Goal: Check status: Check status

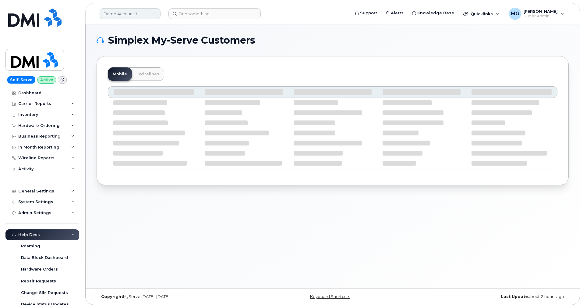
click at [146, 14] on link "Demo Account 1" at bounding box center [130, 13] width 61 height 11
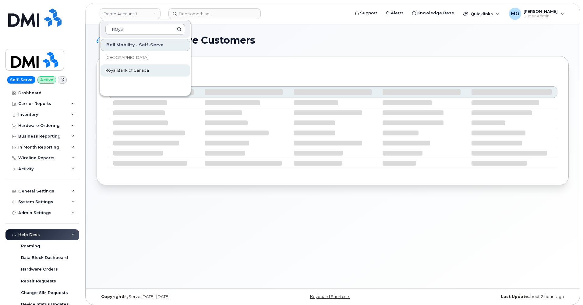
type input "ROyal"
click at [137, 69] on span "Royal Bank of Canada" at bounding box center [127, 70] width 44 height 6
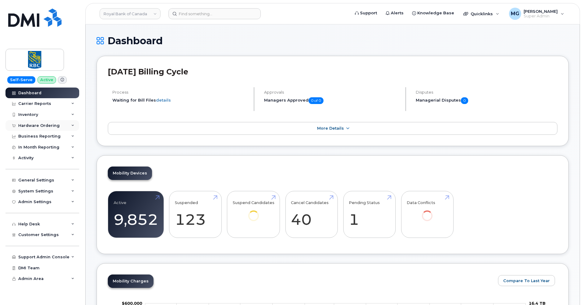
click at [42, 124] on div "Hardware Ordering" at bounding box center [38, 125] width 41 height 5
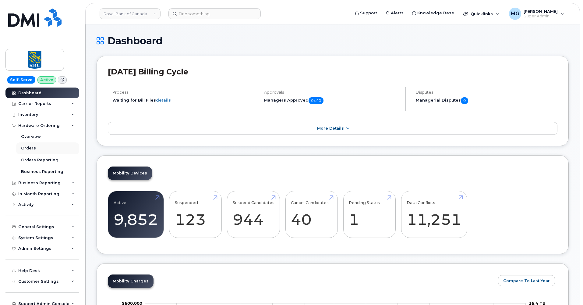
click at [29, 146] on div "Orders" at bounding box center [28, 147] width 15 height 5
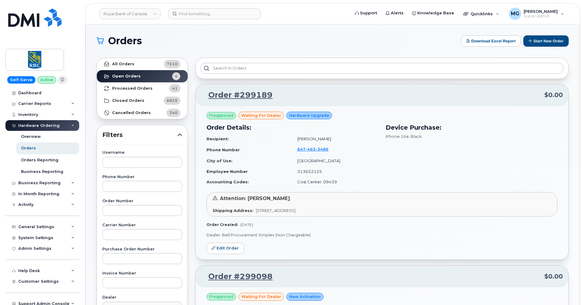
click at [124, 64] on strong "All Orders" at bounding box center [123, 64] width 22 height 5
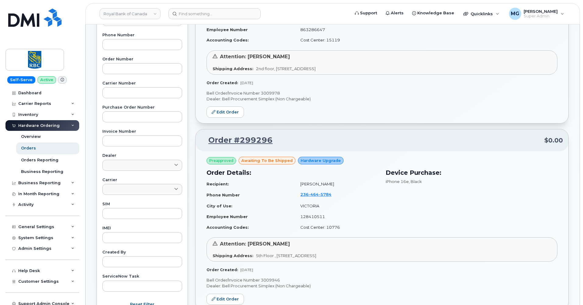
scroll to position [140, 0]
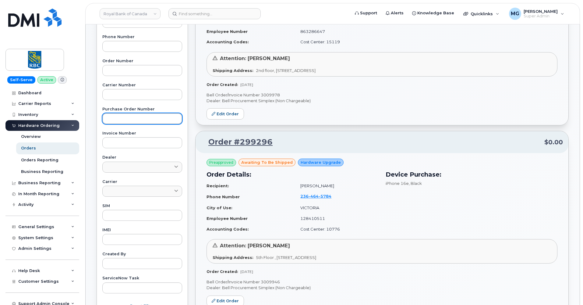
click at [111, 114] on input "text" at bounding box center [142, 118] width 80 height 11
paste input "6500219496"
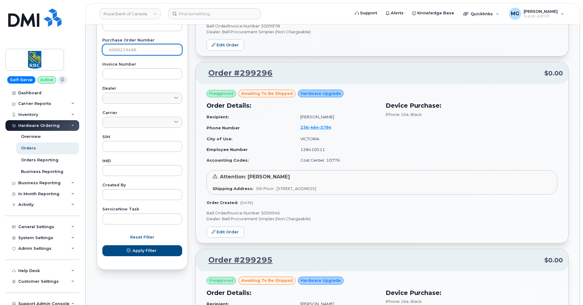
scroll to position [217, 0]
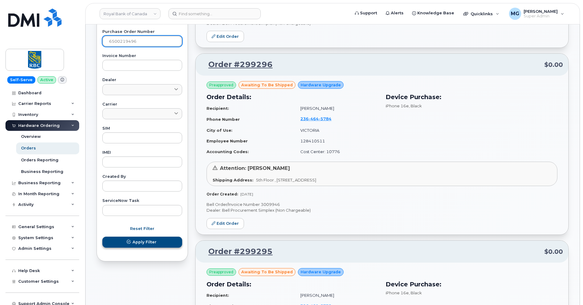
type input "6500219496"
click at [135, 239] on span "Apply Filter" at bounding box center [145, 242] width 24 height 6
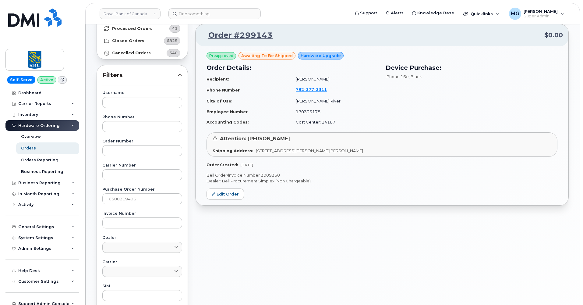
scroll to position [53, 0]
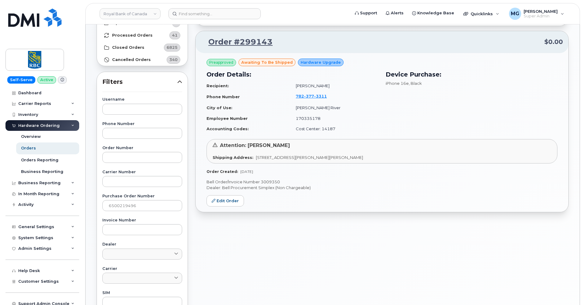
click at [241, 41] on link "Order #299143" at bounding box center [237, 42] width 72 height 11
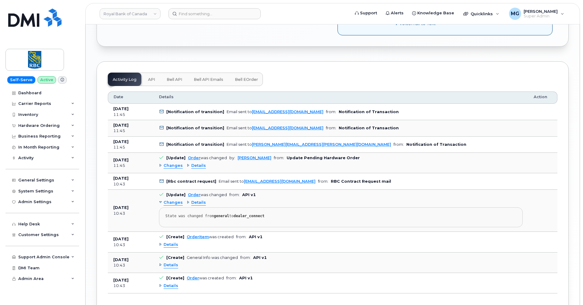
scroll to position [543, 0]
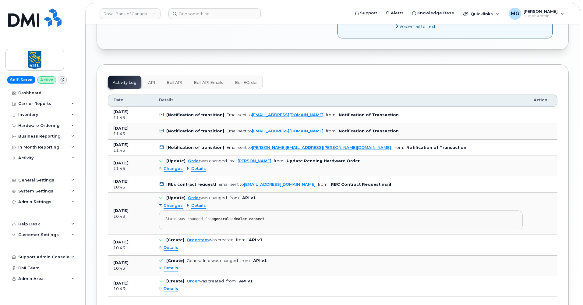
click at [151, 80] on span "API" at bounding box center [151, 82] width 7 height 5
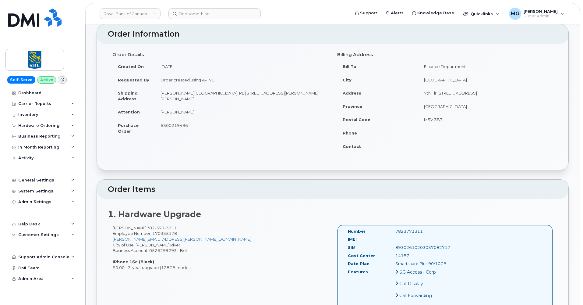
scroll to position [8, 0]
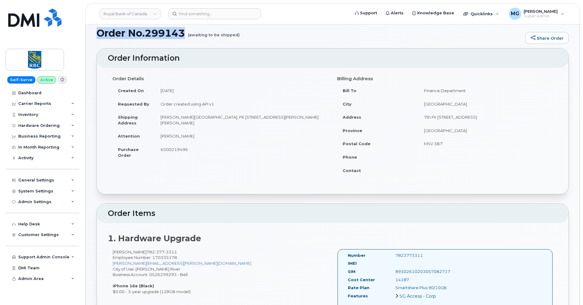
drag, startPoint x: 97, startPoint y: 32, endPoint x: 185, endPoint y: 28, distance: 88.2
click at [185, 28] on h1 "Order No.299143 (awaiting to be shipped)" at bounding box center [310, 33] width 426 height 11
copy h1 "Order No.299143"
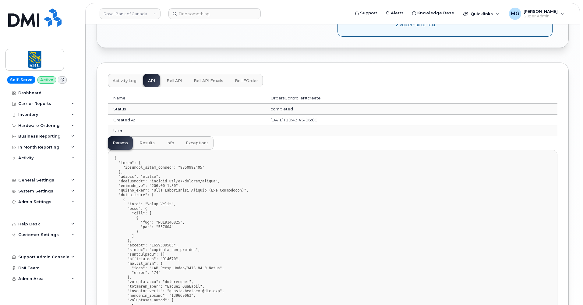
scroll to position [533, 0]
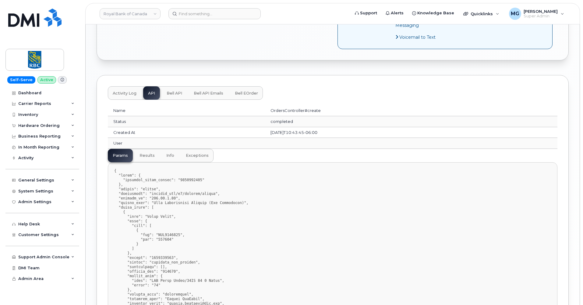
click at [207, 91] on span "Bell API Emails" at bounding box center [209, 93] width 30 height 5
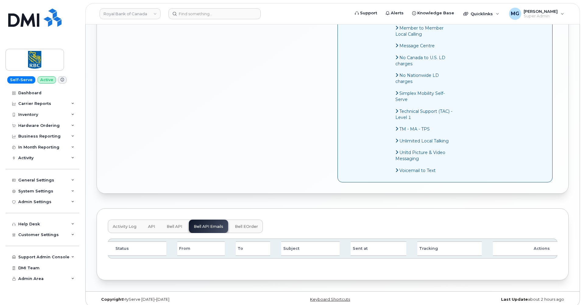
scroll to position [399, 0]
click at [177, 224] on span "Bell API" at bounding box center [175, 226] width 16 height 5
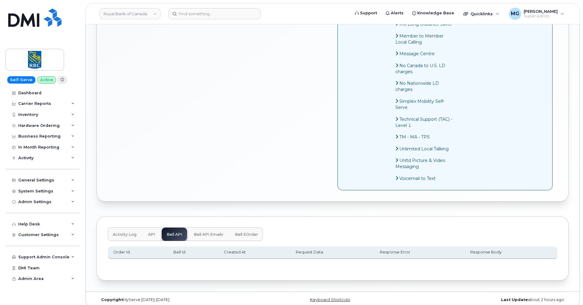
scroll to position [391, 0]
click at [126, 232] on span "Activity Log" at bounding box center [125, 234] width 24 height 5
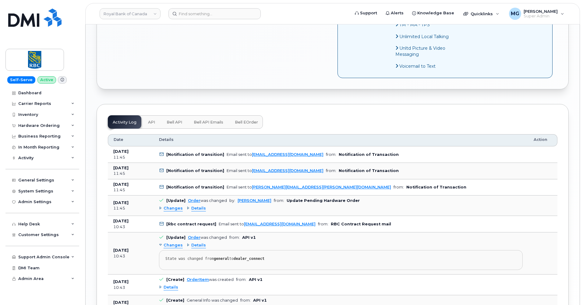
scroll to position [503, 0]
click at [248, 120] on span "Bell eOrder" at bounding box center [246, 122] width 23 height 5
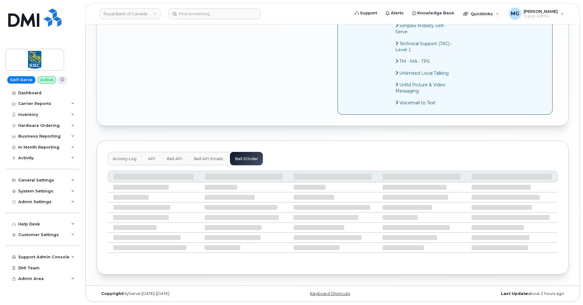
scroll to position [461, 0]
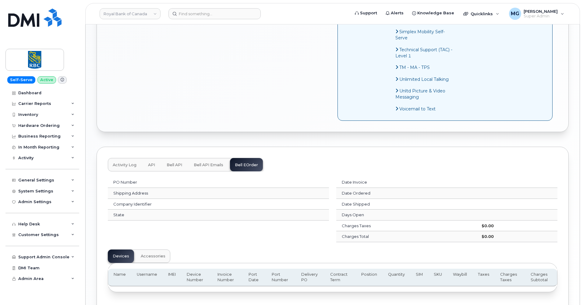
click at [149, 254] on span "Accessories" at bounding box center [153, 256] width 25 height 5
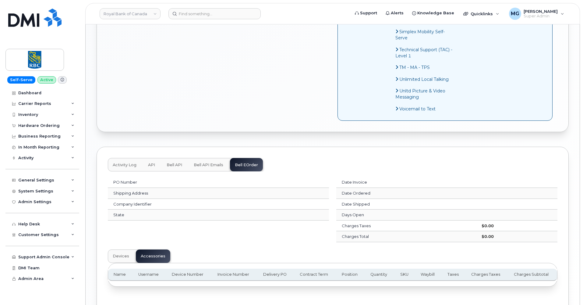
click at [123, 254] on span "Devices" at bounding box center [121, 256] width 16 height 5
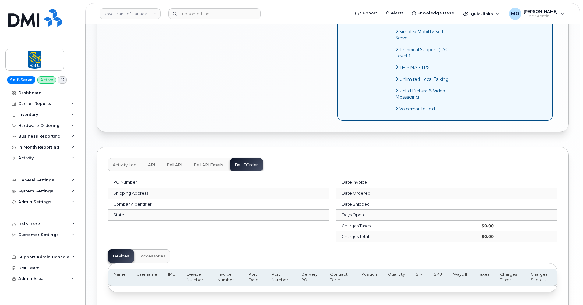
scroll to position [458, 0]
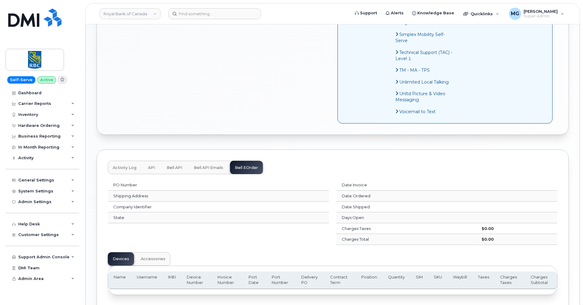
click at [153, 256] on span "Accessories" at bounding box center [153, 258] width 25 height 5
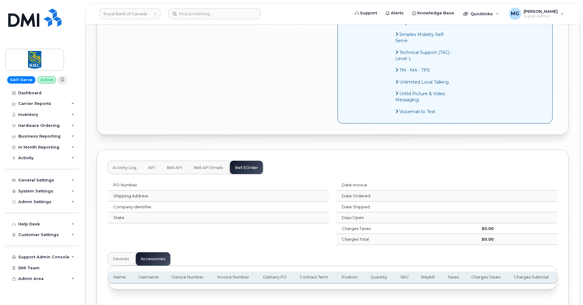
drag, startPoint x: 122, startPoint y: 249, endPoint x: 131, endPoint y: 243, distance: 11.2
click at [122, 256] on span "Devices" at bounding box center [121, 258] width 16 height 5
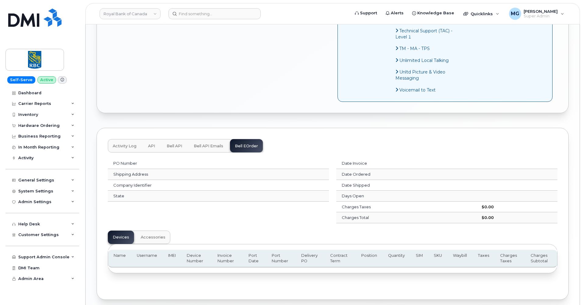
scroll to position [480, 0]
click at [124, 143] on span "Activity Log" at bounding box center [125, 145] width 24 height 5
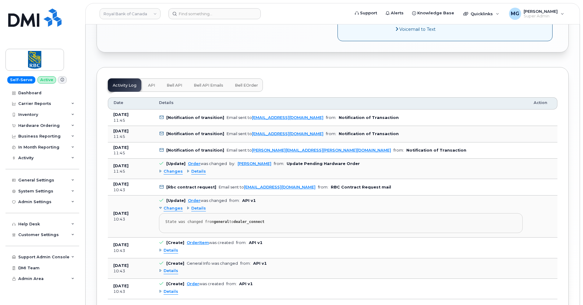
scroll to position [543, 0]
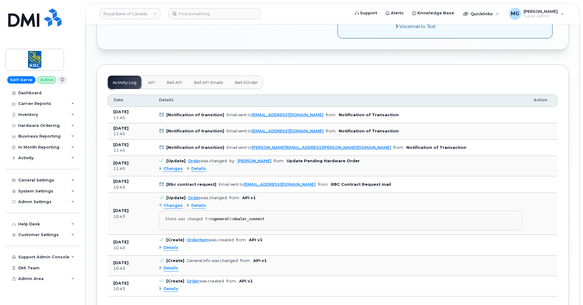
click at [175, 203] on span "Changes" at bounding box center [173, 206] width 19 height 6
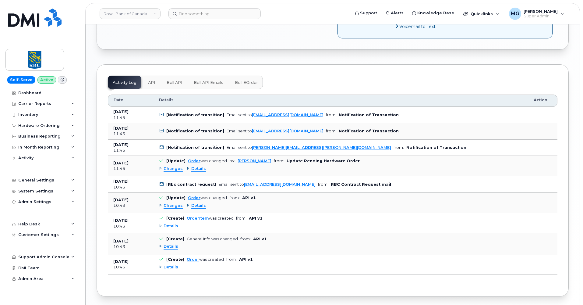
click at [175, 203] on span "Changes" at bounding box center [173, 206] width 19 height 6
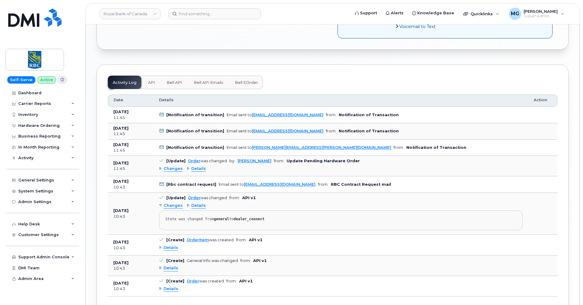
click at [172, 166] on span "Changes" at bounding box center [173, 169] width 19 height 6
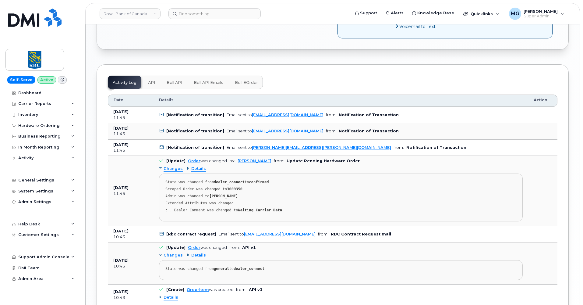
click at [198, 166] on span "Details" at bounding box center [198, 169] width 15 height 6
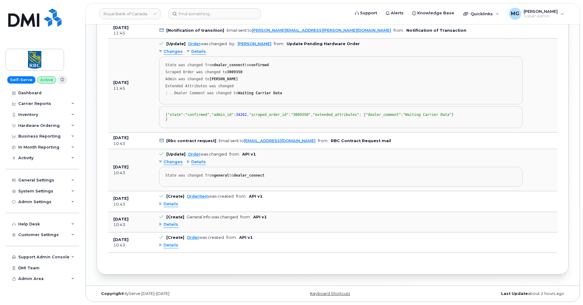
scroll to position [679, 0]
click at [192, 237] on link "Order" at bounding box center [193, 237] width 12 height 5
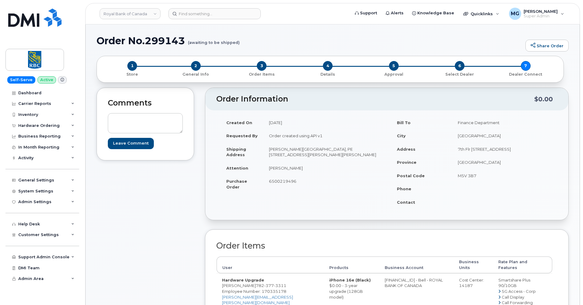
click at [195, 66] on span "2" at bounding box center [196, 66] width 10 height 10
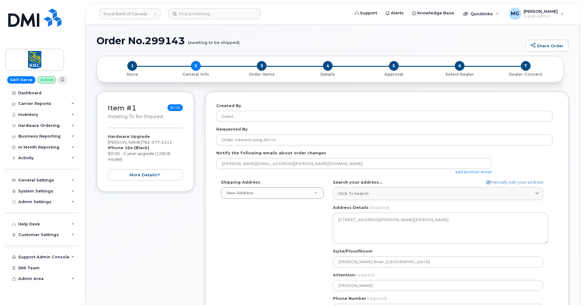
select select
click at [261, 65] on span "3" at bounding box center [262, 66] width 10 height 10
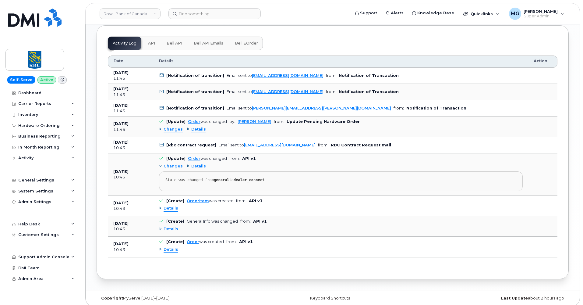
scroll to position [340, 0]
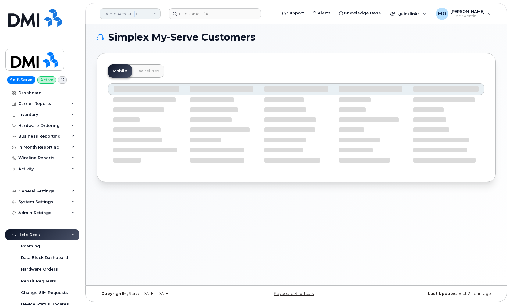
click at [134, 14] on link "Demo Account 1" at bounding box center [130, 13] width 61 height 11
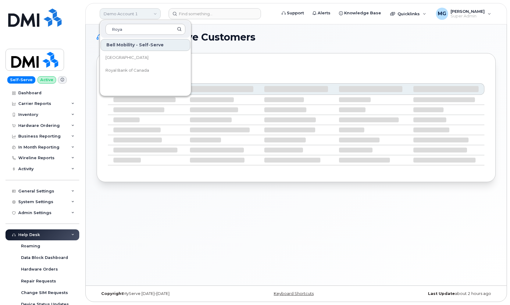
type input "Royal"
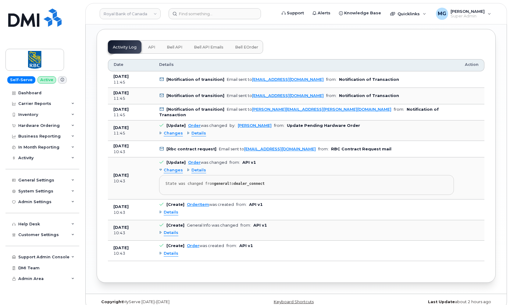
scroll to position [578, 0]
click at [171, 251] on span "Details" at bounding box center [171, 254] width 15 height 6
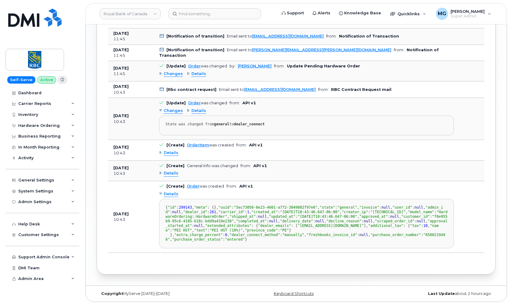
scroll to position [714, 0]
click at [171, 170] on span "Details" at bounding box center [171, 173] width 15 height 6
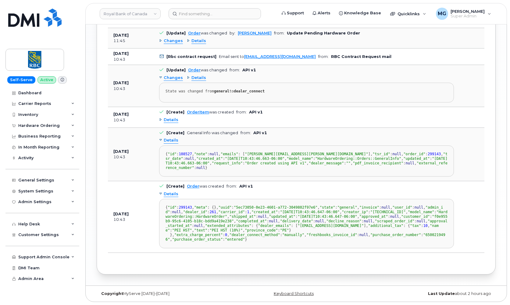
scroll to position [667, 0]
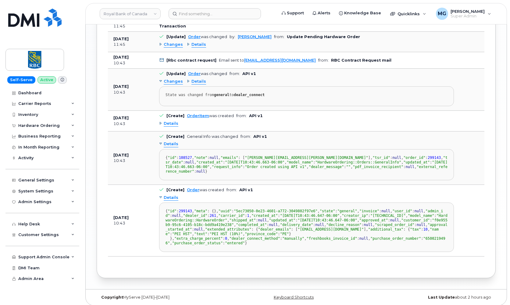
click at [170, 121] on span "Details" at bounding box center [171, 124] width 15 height 6
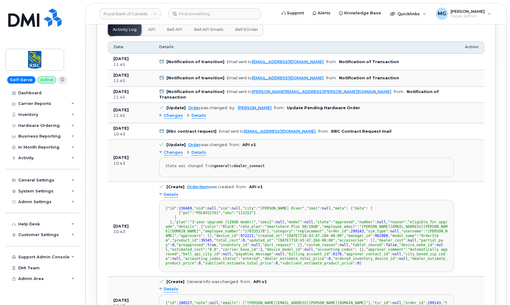
scroll to position [589, 0]
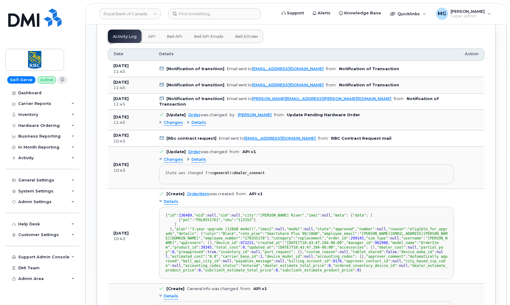
click at [171, 120] on span "Changes" at bounding box center [173, 123] width 19 height 6
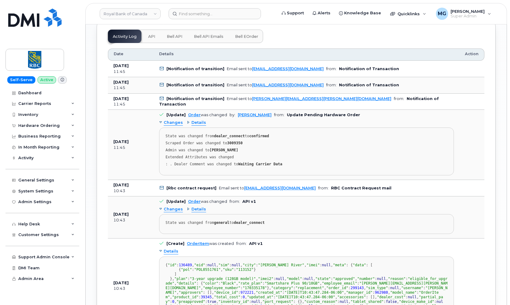
click at [199, 120] on span "Details" at bounding box center [198, 123] width 15 height 6
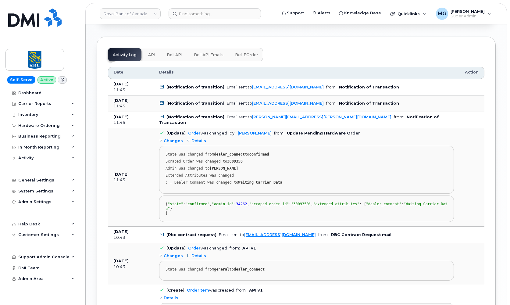
scroll to position [571, 0]
click at [151, 53] on span "API" at bounding box center [151, 55] width 7 height 5
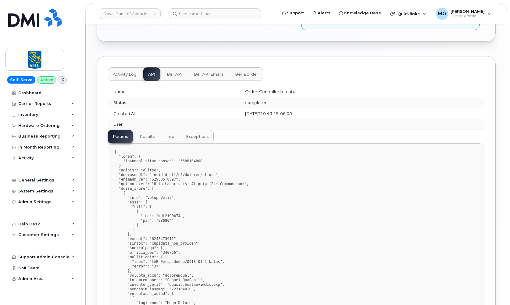
scroll to position [544, 0]
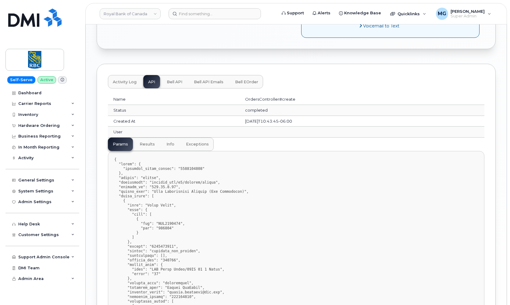
click at [144, 142] on span "results" at bounding box center [147, 144] width 15 height 5
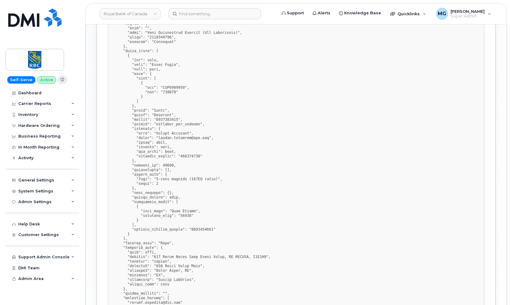
scroll to position [708, 0]
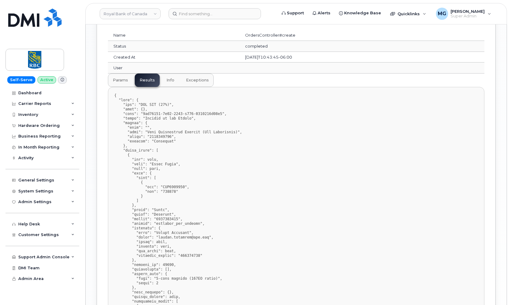
click at [171, 78] on span "info" at bounding box center [170, 80] width 8 height 5
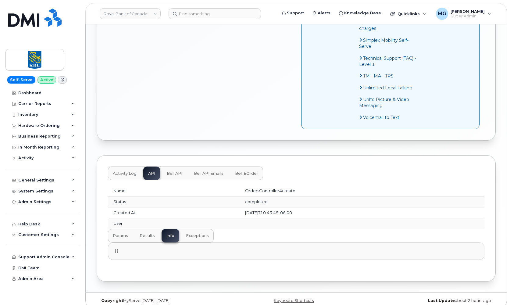
scroll to position [452, 0]
click at [195, 233] on span "exceptions" at bounding box center [197, 235] width 23 height 5
click at [172, 233] on span "info" at bounding box center [170, 235] width 8 height 5
click at [147, 233] on span "results" at bounding box center [147, 235] width 15 height 5
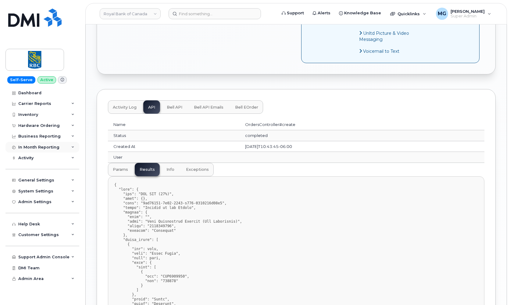
scroll to position [526, 0]
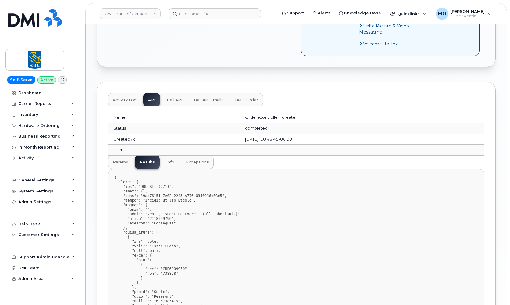
click at [121, 160] on span "params" at bounding box center [120, 162] width 15 height 5
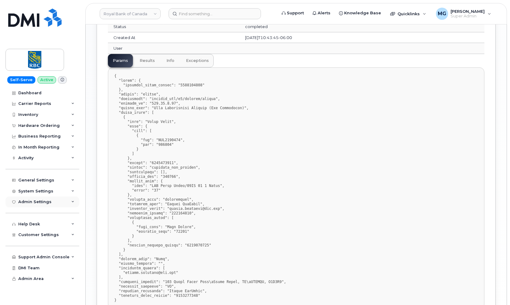
scroll to position [639, 0]
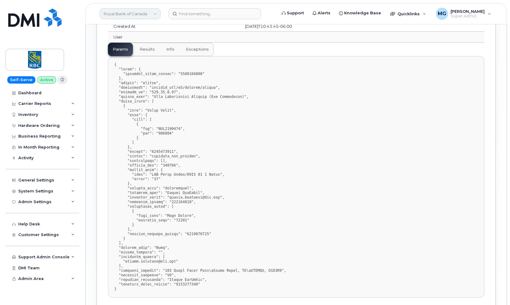
click at [144, 12] on link "Royal Bank of Canada" at bounding box center [130, 13] width 61 height 11
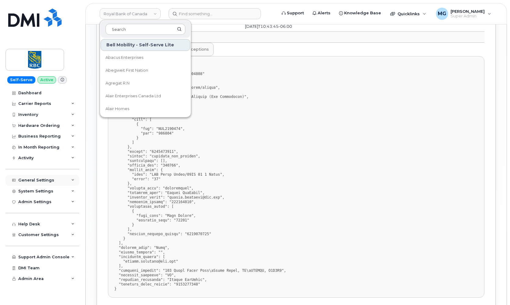
click at [37, 179] on div "General Settings" at bounding box center [36, 180] width 36 height 5
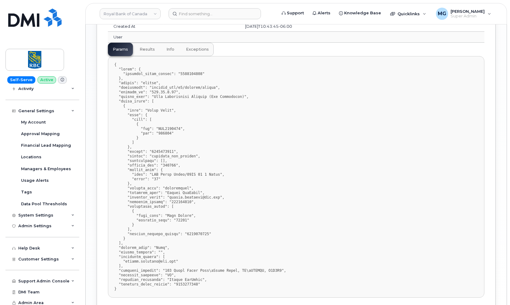
scroll to position [69, 0]
click at [34, 257] on span "Customer Settings" at bounding box center [38, 259] width 41 height 5
click at [31, 268] on div "General" at bounding box center [29, 270] width 17 height 5
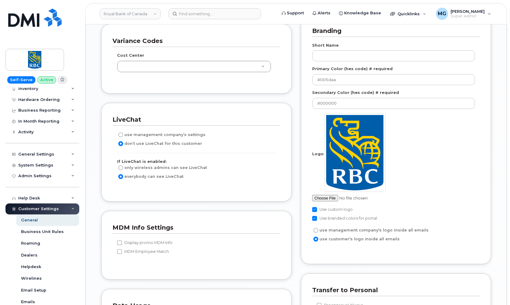
scroll to position [18, 0]
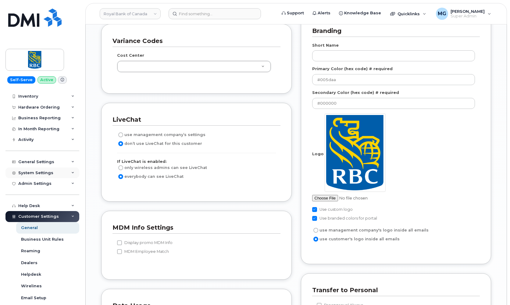
click at [40, 170] on div "System Settings" at bounding box center [35, 172] width 35 height 5
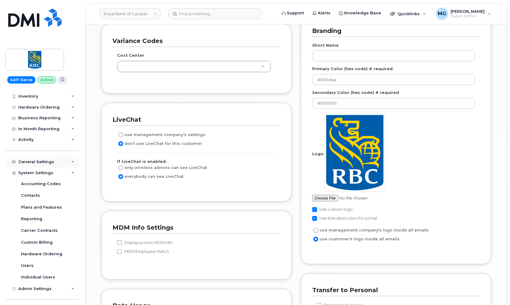
click at [39, 160] on div "General Settings" at bounding box center [36, 161] width 36 height 5
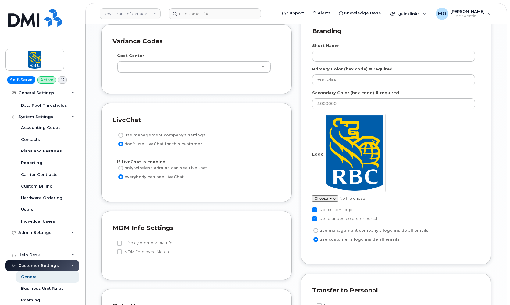
scroll to position [818, 0]
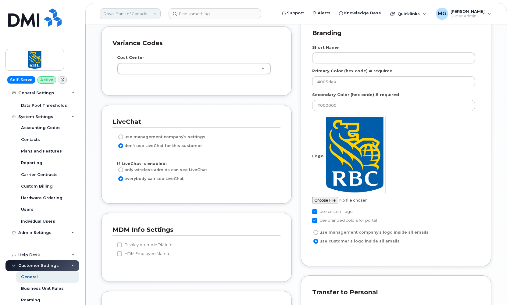
click at [152, 12] on link "Royal Bank of Canada" at bounding box center [130, 13] width 61 height 11
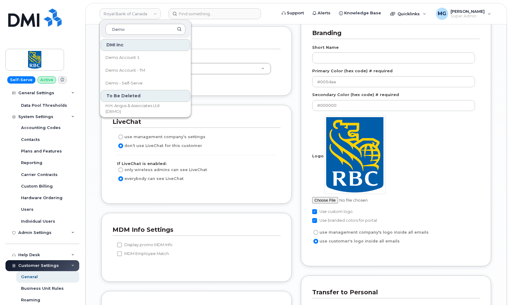
scroll to position [815, 0]
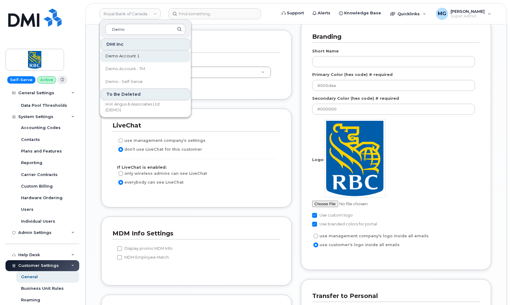
type input "Demo"
click at [133, 56] on span "Demo Account 1" at bounding box center [122, 56] width 34 height 6
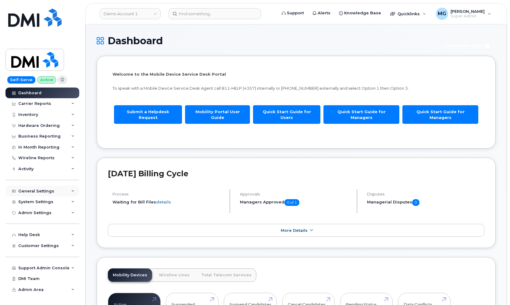
click at [42, 190] on div "General Settings" at bounding box center [36, 191] width 36 height 5
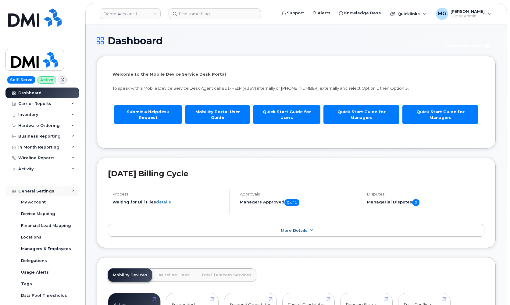
click at [41, 189] on div "General Settings" at bounding box center [36, 191] width 36 height 5
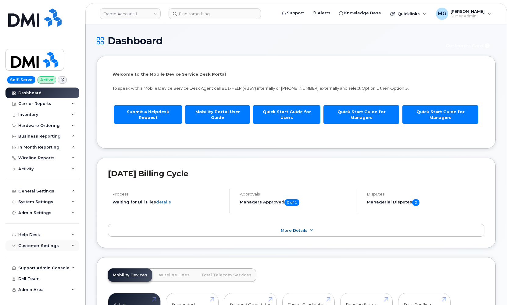
click at [37, 244] on span "Customer Settings" at bounding box center [38, 245] width 41 height 5
click at [36, 255] on div "General" at bounding box center [29, 256] width 17 height 5
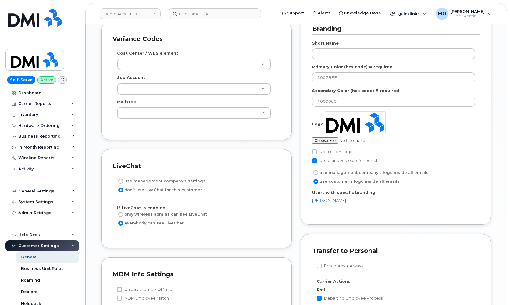
scroll to position [869, 0]
